Goal: Information Seeking & Learning: Find specific fact

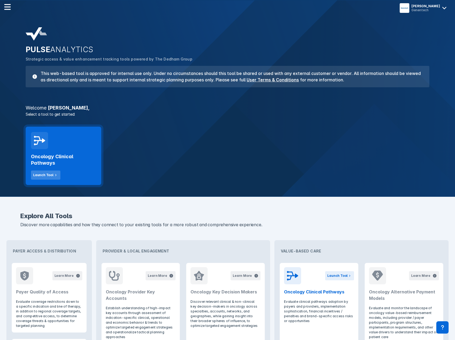
click at [48, 176] on div "Launch Tool" at bounding box center [43, 174] width 20 height 5
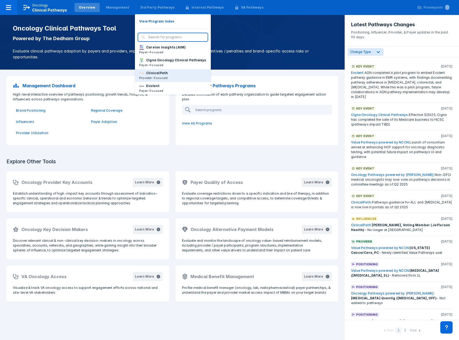
click at [158, 80] on p "Provider-Focused" at bounding box center [153, 77] width 29 height 5
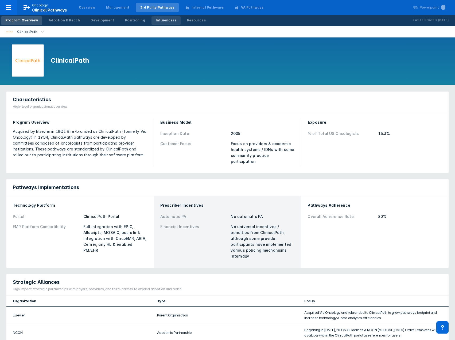
click at [156, 20] on div "Influencers" at bounding box center [166, 20] width 21 height 5
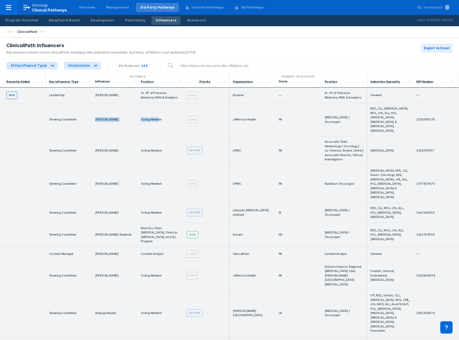
drag, startPoint x: 96, startPoint y: 122, endPoint x: 159, endPoint y: 122, distance: 63.1
click at [159, 122] on tr "Steering Committee [PERSON_NAME] Voting Member Low Jefferson Health PA [MEDICAL…" at bounding box center [229, 119] width 459 height 33
click at [159, 122] on td "Voting Member" at bounding box center [161, 119] width 46 height 33
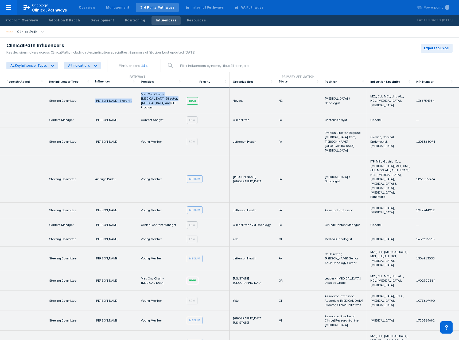
drag, startPoint x: 97, startPoint y: 105, endPoint x: 157, endPoint y: 113, distance: 61.0
click at [157, 113] on tr "Steering Committee [PERSON_NAME] Skarbnik Med Onc Chair - [MEDICAL_DATA], Direc…" at bounding box center [229, 101] width 459 height 24
click at [157, 113] on td "Med Onc Chair - [MEDICAL_DATA], Director, [MEDICAL_DATA] and CLL Program" at bounding box center [161, 101] width 46 height 24
drag, startPoint x: 96, startPoint y: 105, endPoint x: 131, endPoint y: 107, distance: 34.8
click at [131, 107] on td "[PERSON_NAME] Skarbnik" at bounding box center [115, 101] width 46 height 24
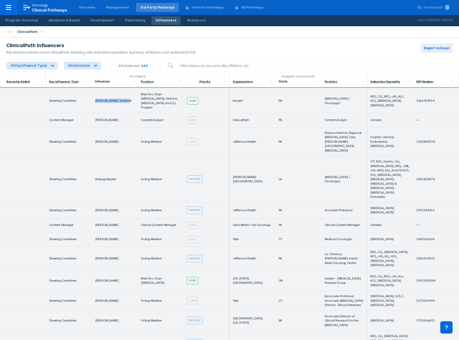
copy td "[PERSON_NAME] Skarbnik"
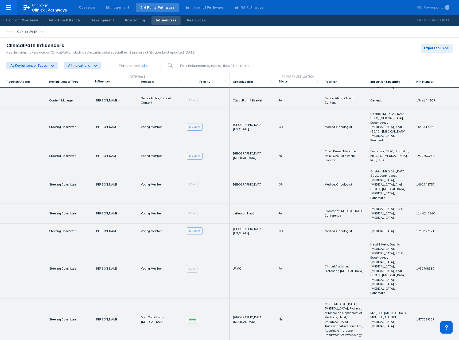
scroll to position [1109, 0]
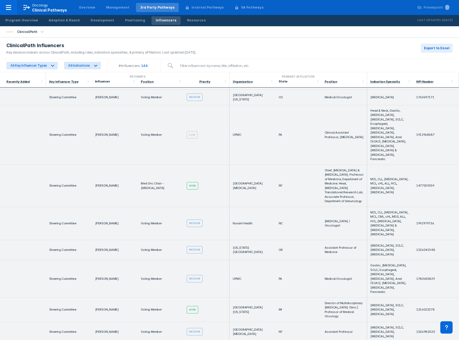
click at [163, 165] on td "Med Onc Chair - [MEDICAL_DATA]" at bounding box center [161, 186] width 46 height 42
drag, startPoint x: 151, startPoint y: 140, endPoint x: 138, endPoint y: 135, distance: 13.8
click at [138, 165] on td "Med Onc Chair - [MEDICAL_DATA]" at bounding box center [161, 186] width 46 height 42
click at [117, 165] on td "[PERSON_NAME]" at bounding box center [115, 186] width 46 height 42
drag, startPoint x: 110, startPoint y: 138, endPoint x: 93, endPoint y: 134, distance: 18.0
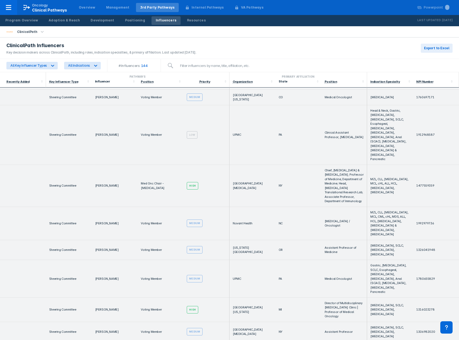
click at [93, 165] on td "[PERSON_NAME]" at bounding box center [115, 186] width 46 height 42
copy td "[PERSON_NAME]"
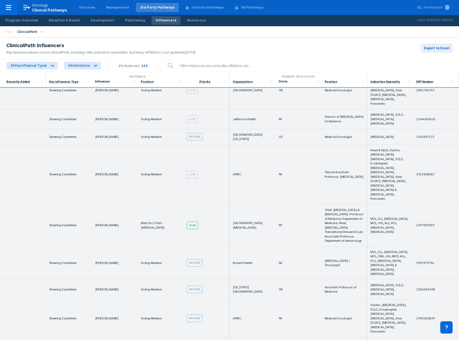
scroll to position [1510, 0]
